Goal: Transaction & Acquisition: Obtain resource

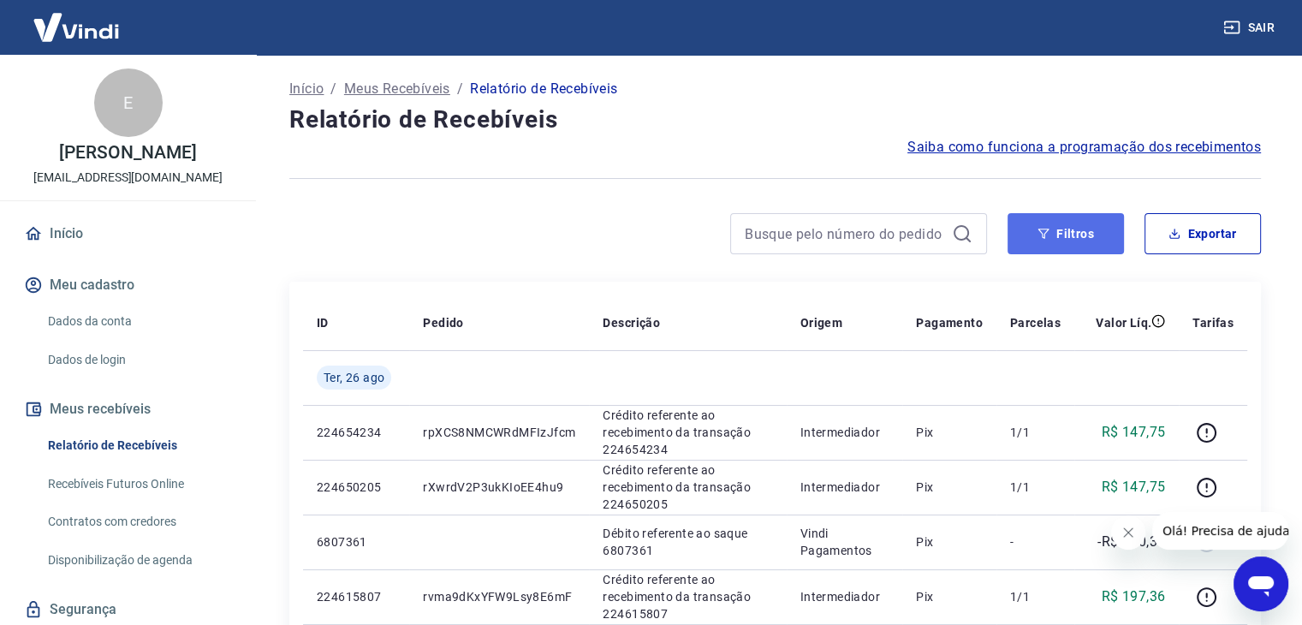
click at [1040, 217] on button "Filtros" at bounding box center [1065, 233] width 116 height 41
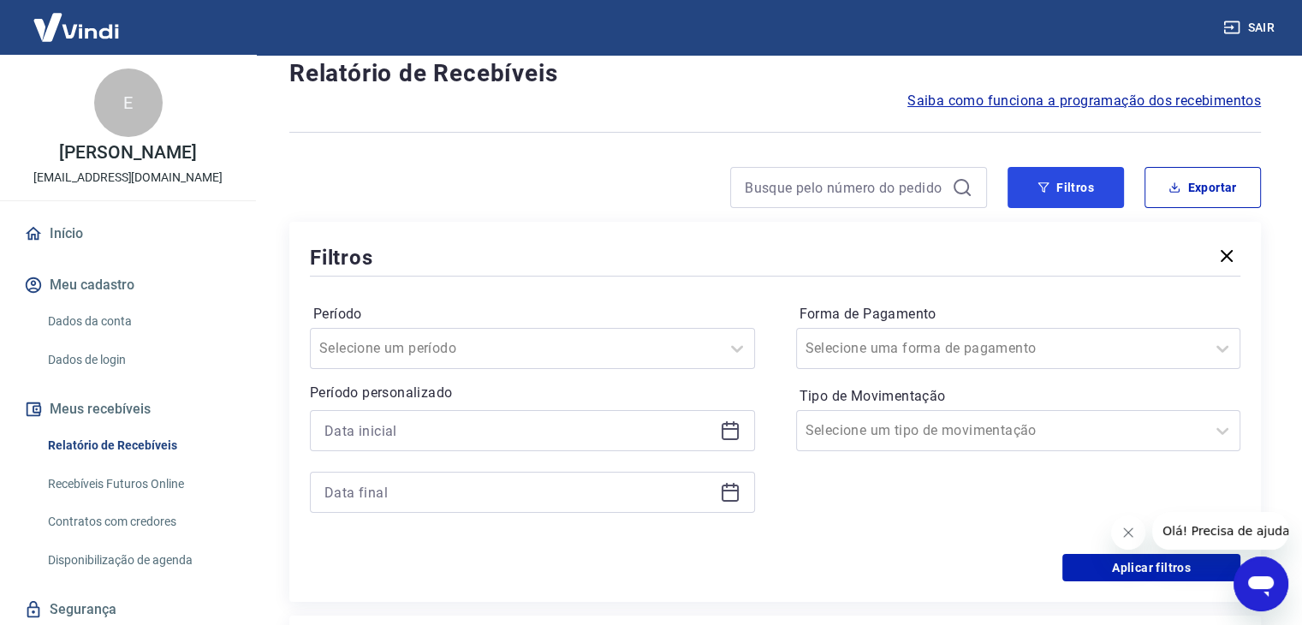
scroll to position [86, 0]
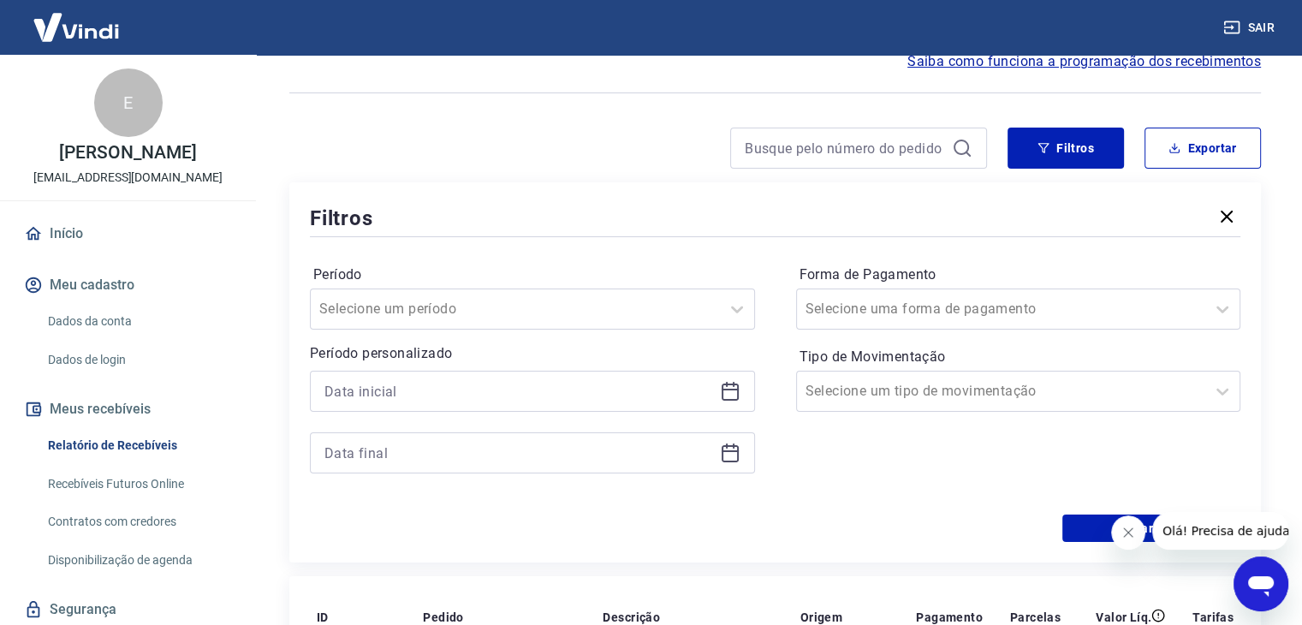
click at [724, 384] on icon at bounding box center [730, 391] width 17 height 17
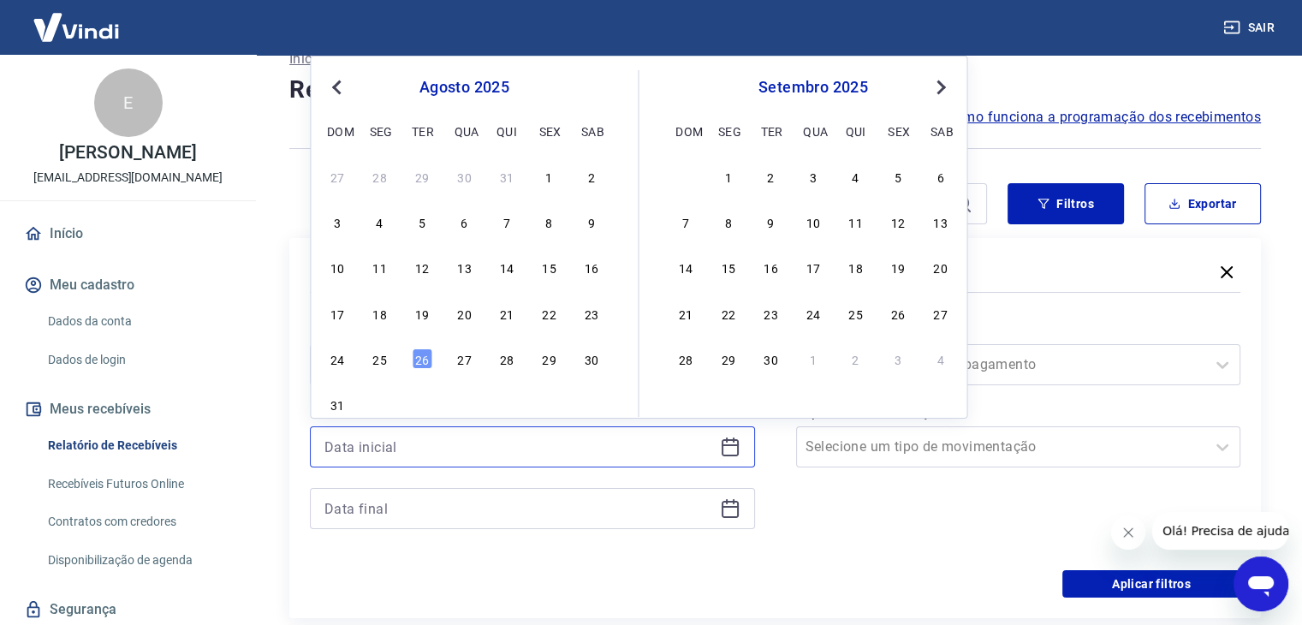
scroll to position [0, 0]
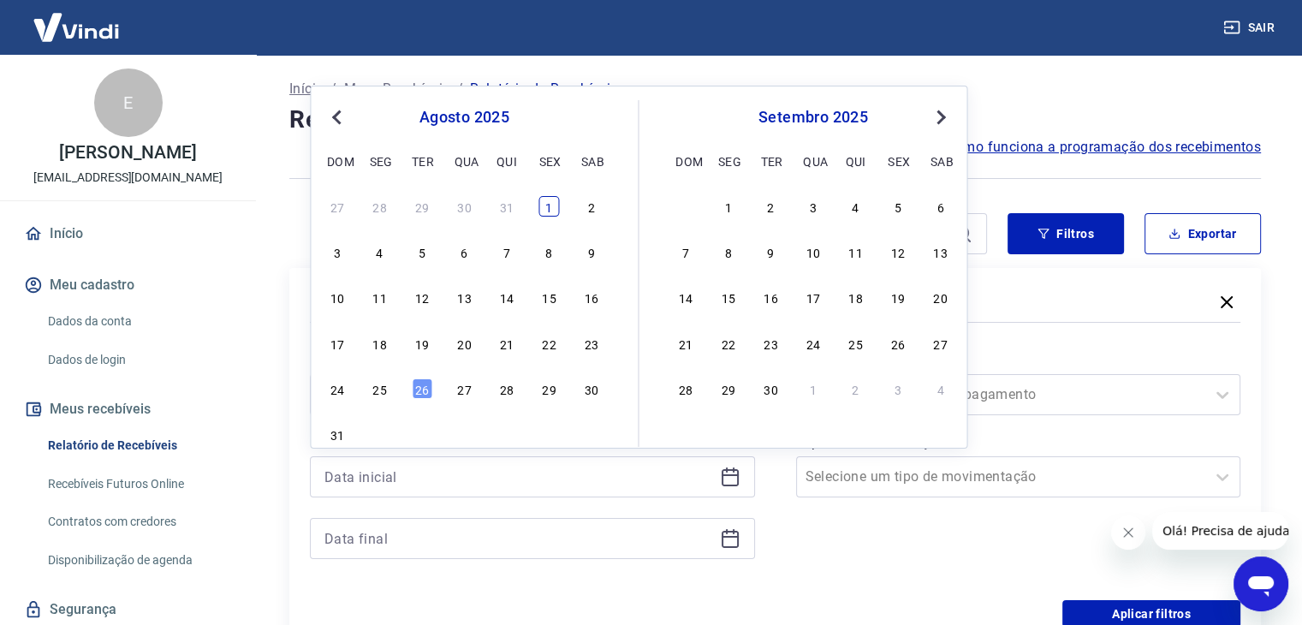
click at [543, 214] on div "1" at bounding box center [548, 206] width 21 height 21
type input "[DATE]"
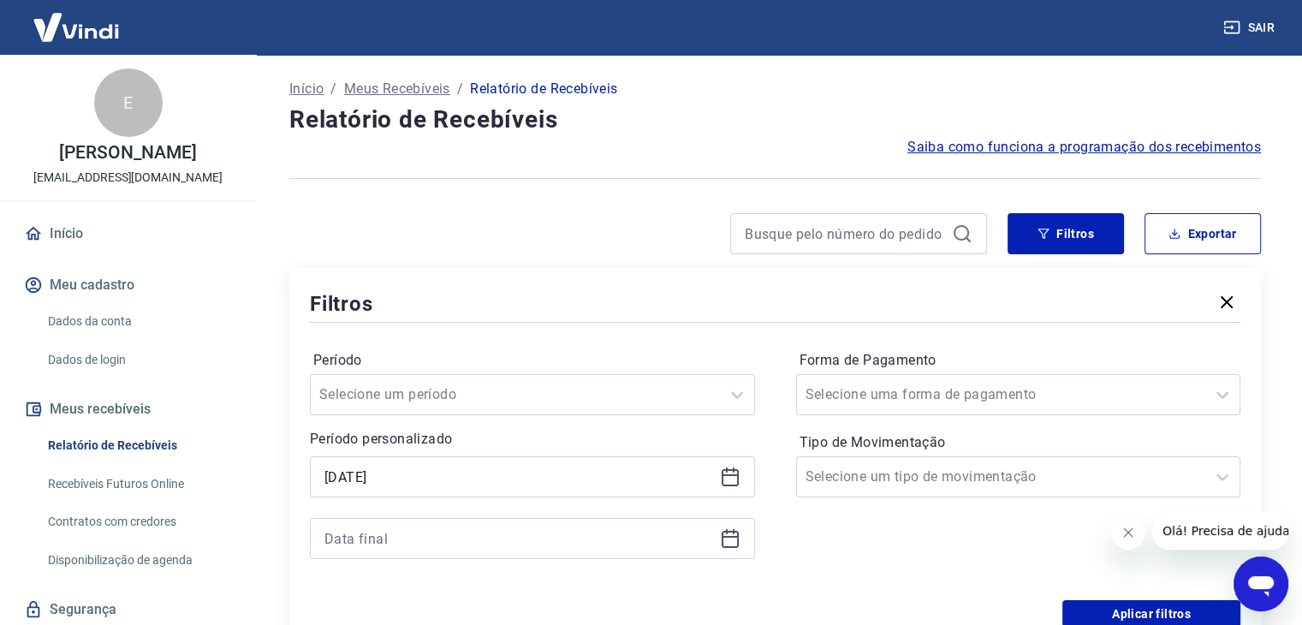
click at [723, 538] on icon at bounding box center [730, 538] width 21 height 21
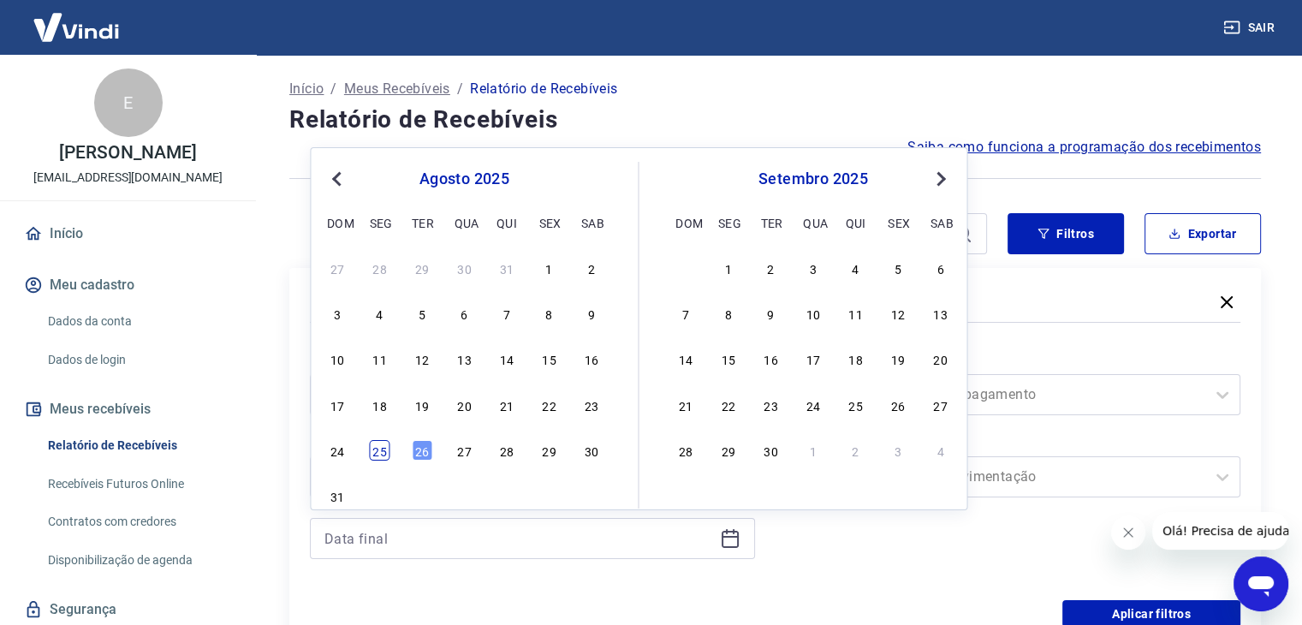
click at [386, 451] on div "25" at bounding box center [380, 450] width 21 height 21
type input "[DATE]"
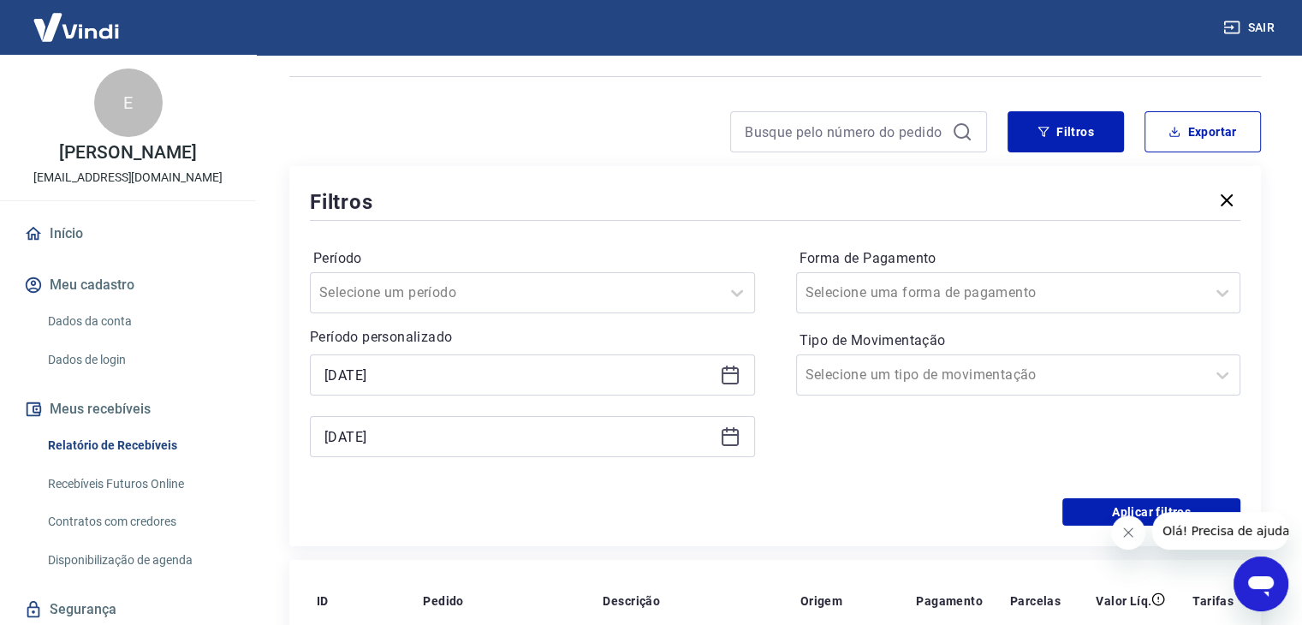
scroll to position [257, 0]
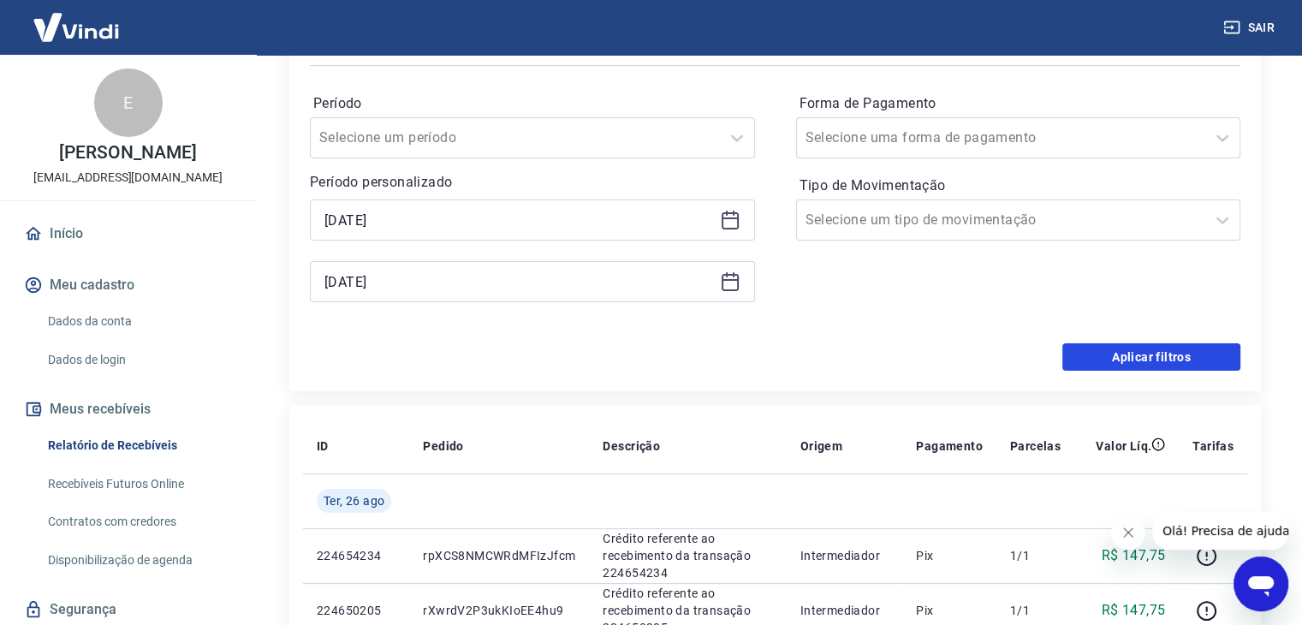
drag, startPoint x: 1088, startPoint y: 353, endPoint x: 1013, endPoint y: 371, distance: 76.6
click at [1088, 352] on button "Aplicar filtros" at bounding box center [1151, 356] width 178 height 27
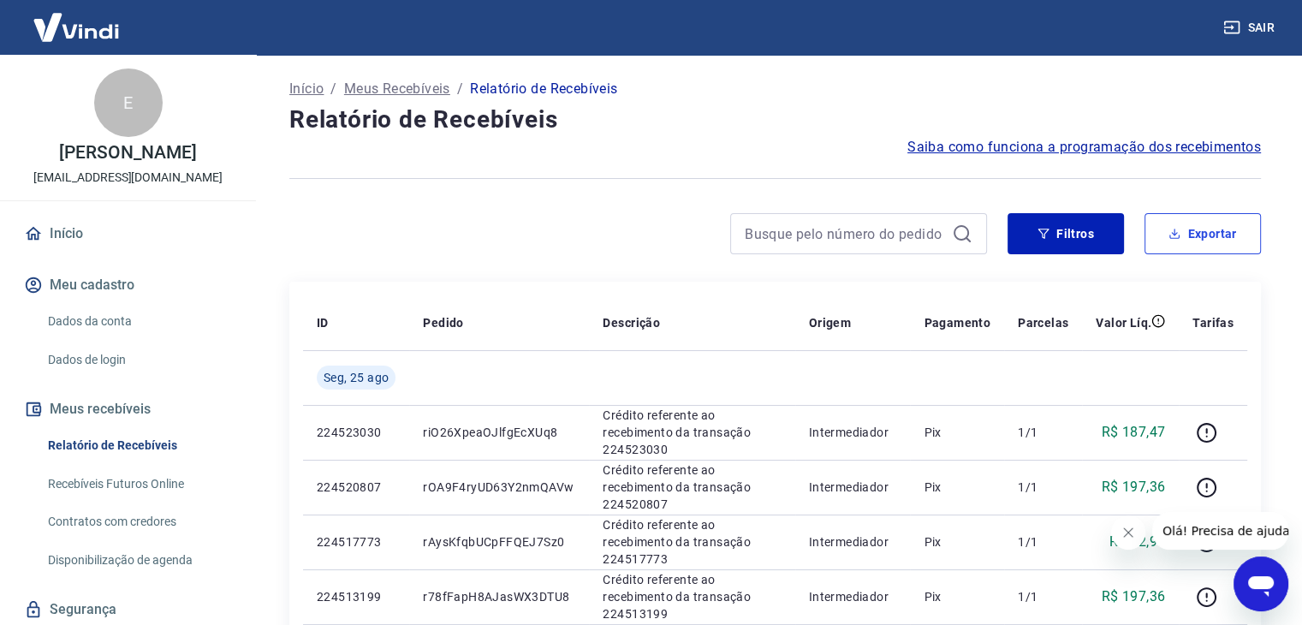
click at [1215, 229] on button "Exportar" at bounding box center [1202, 233] width 116 height 41
type input "[DATE]"
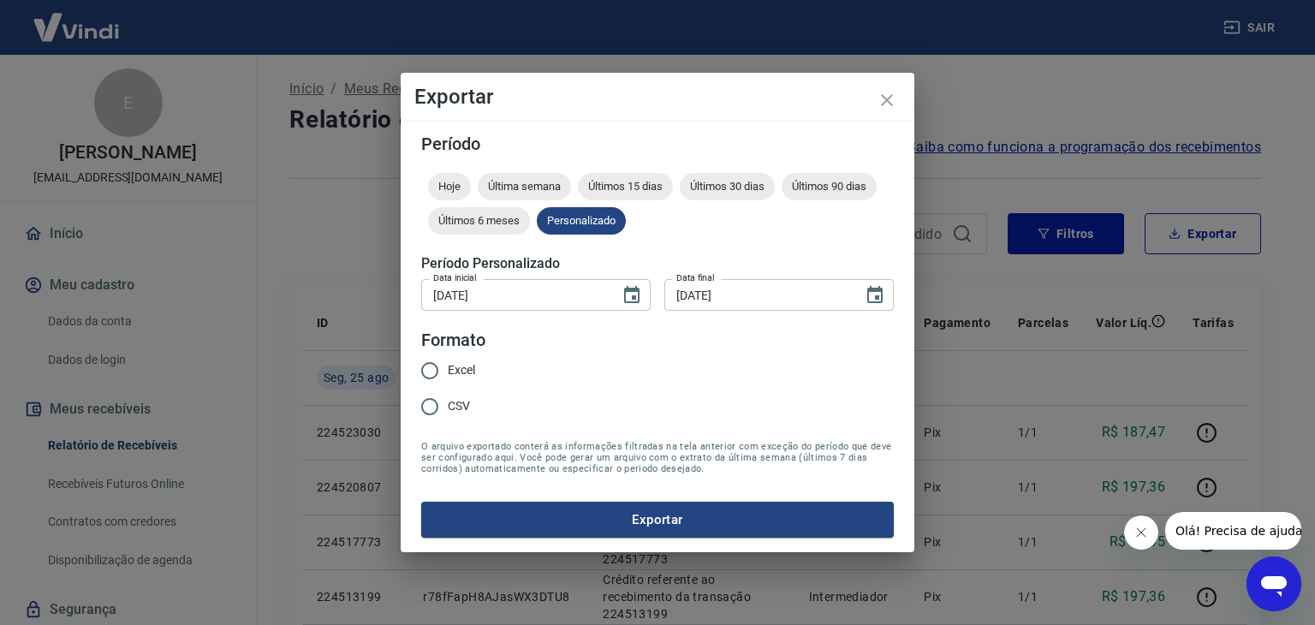
click at [450, 373] on span "Excel" at bounding box center [461, 370] width 27 height 18
click at [448, 373] on input "Excel" at bounding box center [430, 371] width 36 height 36
radio input "true"
click at [650, 506] on button "Exportar" at bounding box center [657, 520] width 472 height 36
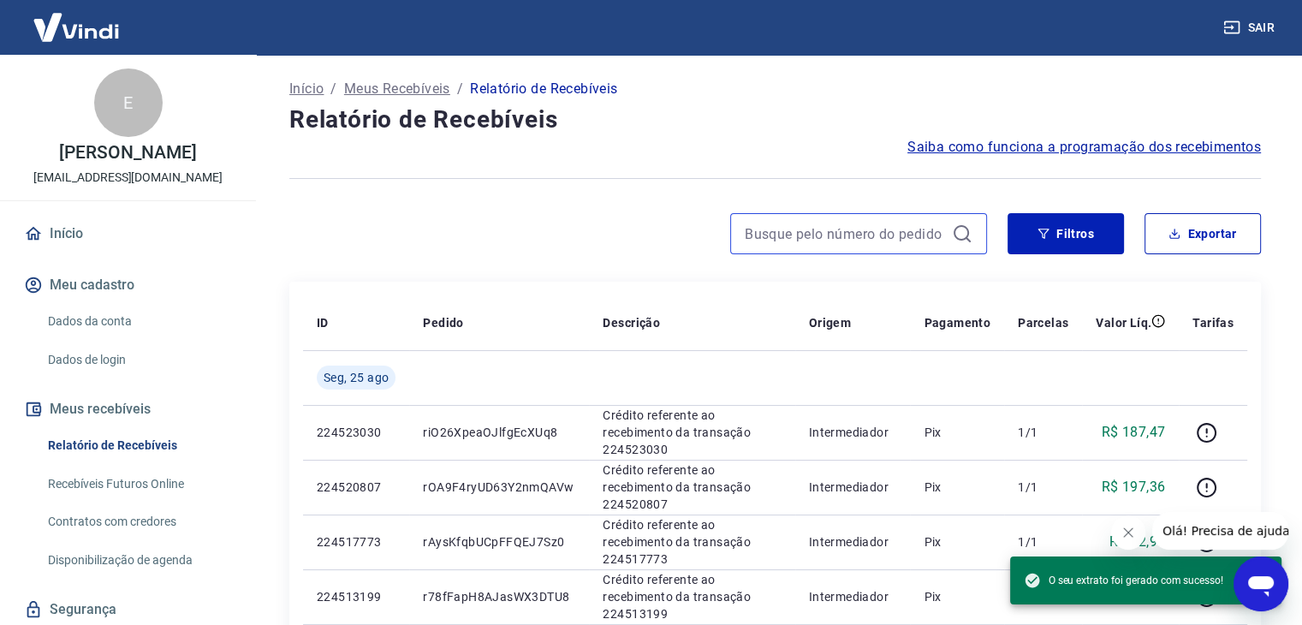
click at [866, 226] on input at bounding box center [845, 234] width 200 height 26
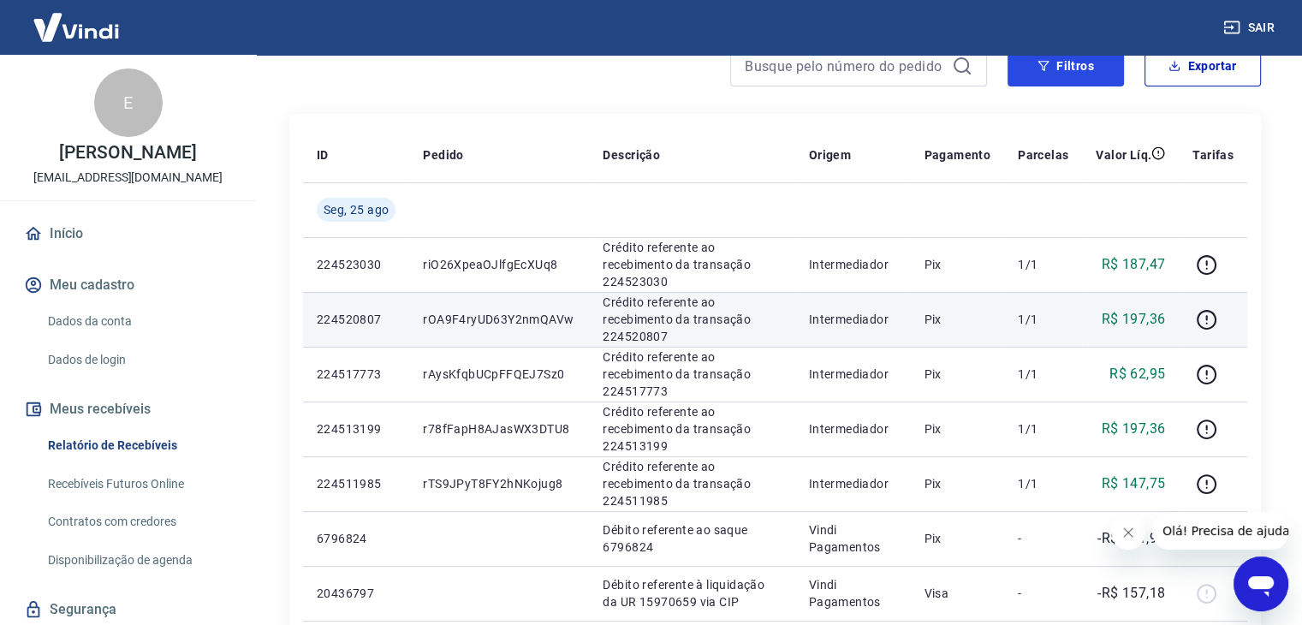
scroll to position [171, 0]
